Goal: Task Accomplishment & Management: Use online tool/utility

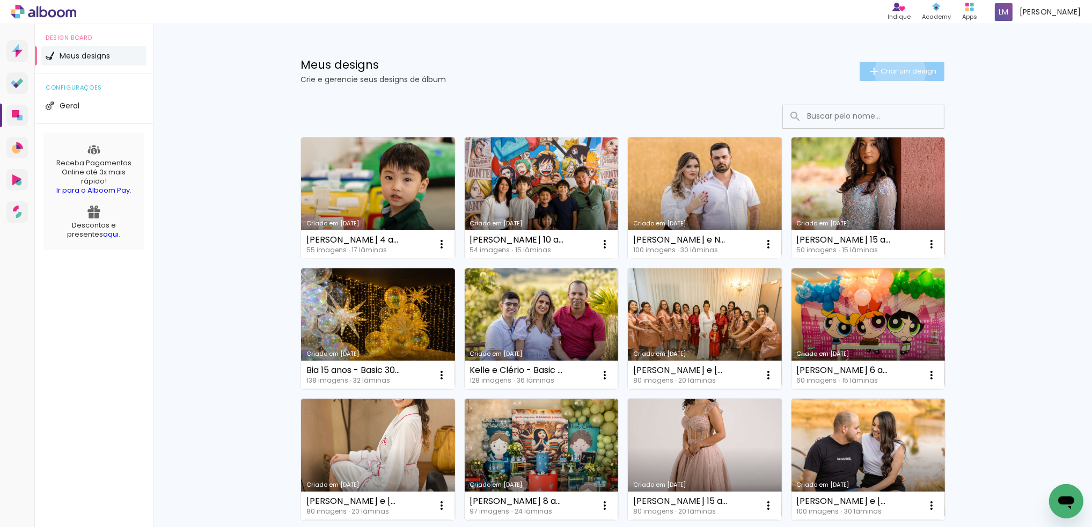
click at [895, 72] on span "Criar um design" at bounding box center [909, 71] width 56 height 7
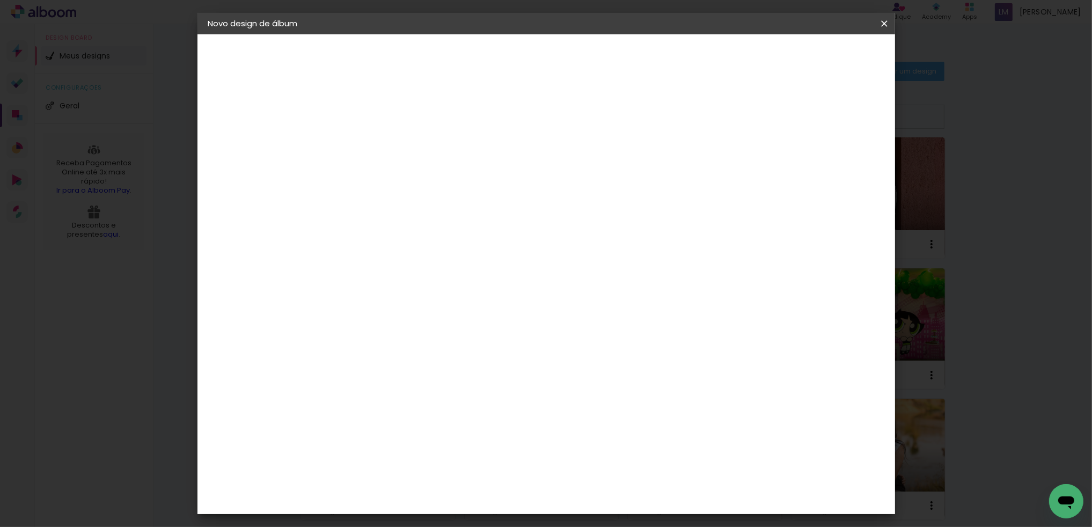
click at [384, 145] on input at bounding box center [384, 144] width 0 height 17
click at [384, 146] on input "[PERSON_NAME] 51 e 79 anos - Teste laminas" at bounding box center [384, 144] width 0 height 17
type input "Tamio 51 e 79 anos - 35x35 Teste laminas"
type paper-input "Tamio 51 e 79 anos - 35x35 Teste laminas"
click at [0, 0] on slot "Avançar" at bounding box center [0, 0] width 0 height 0
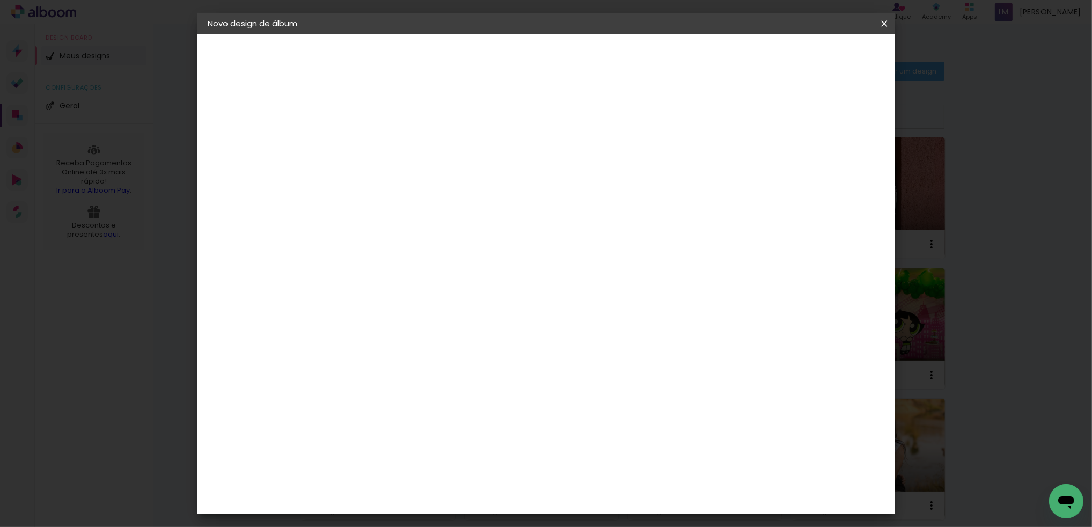
scroll to position [488, 0]
click at [436, 506] on div "DreambooksPro" at bounding box center [411, 510] width 70 height 9
click at [0, 0] on slot "Avançar" at bounding box center [0, 0] width 0 height 0
click at [426, 179] on input "text" at bounding box center [405, 187] width 42 height 17
click at [0, 0] on slot "Álbum" at bounding box center [0, 0] width 0 height 0
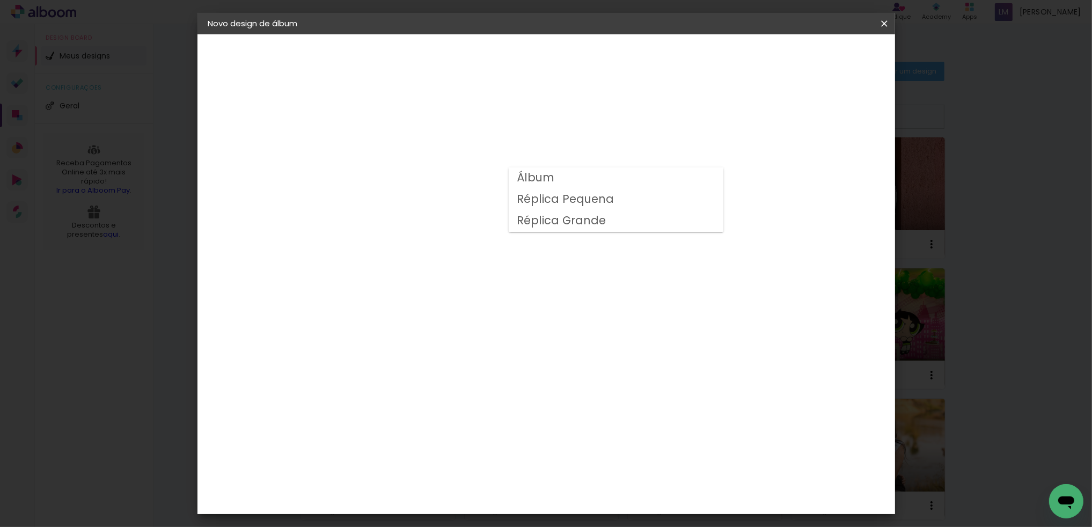
type input "Álbum"
click at [0, 0] on slot "Avançar" at bounding box center [0, 0] width 0 height 0
click at [758, 115] on div at bounding box center [754, 116] width 10 height 10
type paper-checkbox "on"
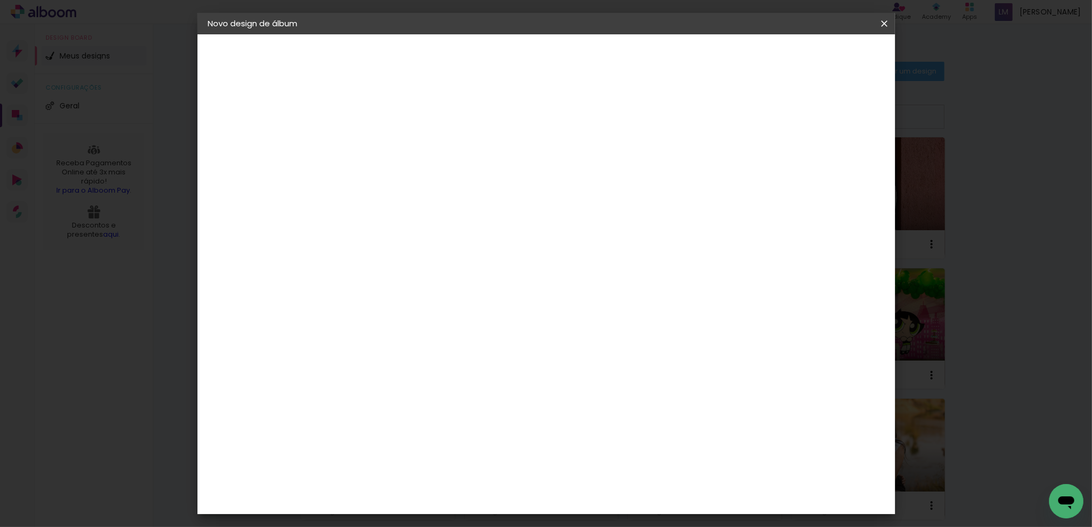
click at [819, 61] on span "Iniciar design" at bounding box center [794, 57] width 49 height 8
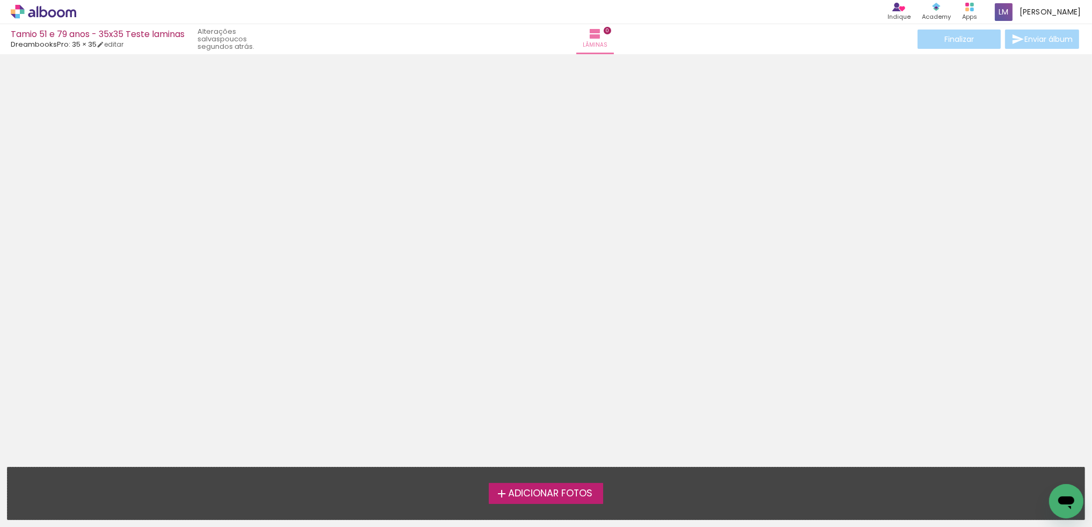
click at [550, 494] on span "Adicionar Fotos" at bounding box center [550, 494] width 84 height 10
click at [0, 0] on input "file" at bounding box center [0, 0] width 0 height 0
click at [543, 496] on span "Adicionar Fotos" at bounding box center [550, 494] width 84 height 10
click at [0, 0] on input "file" at bounding box center [0, 0] width 0 height 0
click at [756, 258] on div at bounding box center [546, 251] width 1092 height 387
